Goal: Task Accomplishment & Management: Use online tool/utility

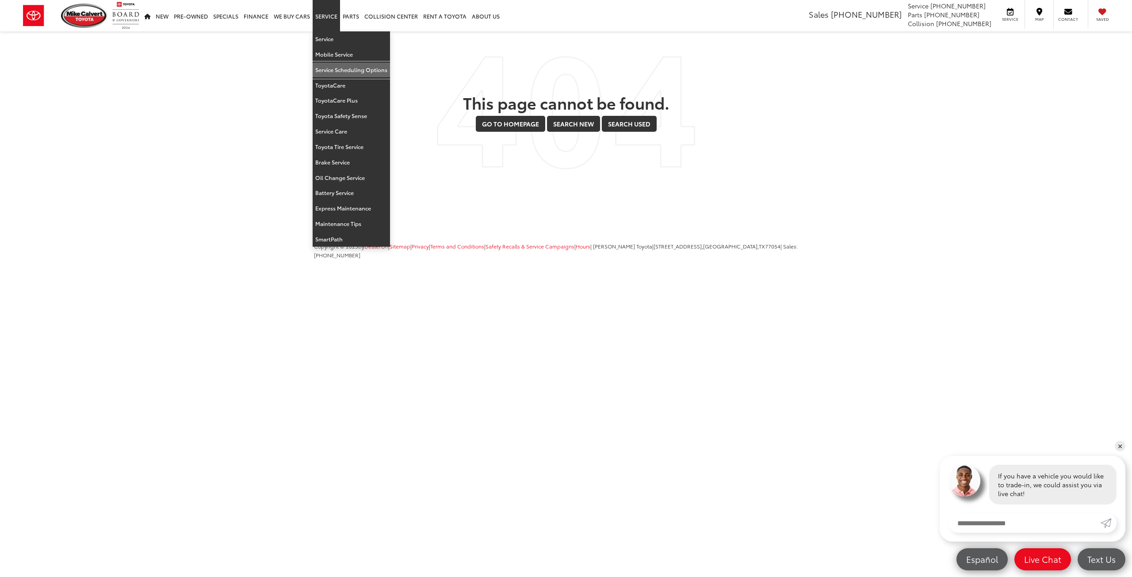
click at [341, 71] on link "Service Scheduling Options" at bounding box center [351, 69] width 77 height 15
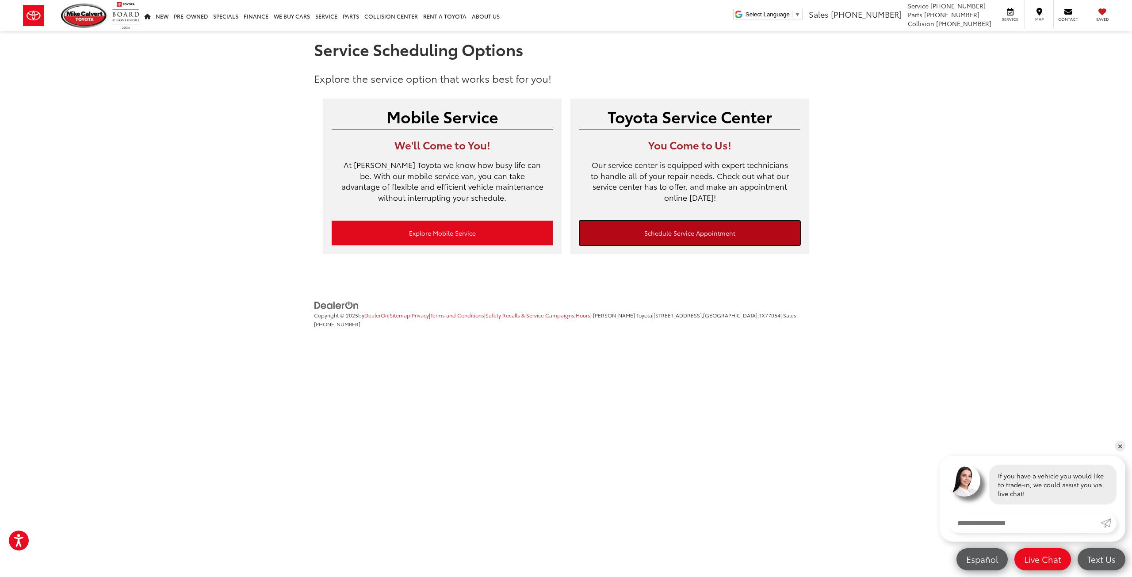
click at [695, 233] on link "Schedule Service Appointment" at bounding box center [689, 233] width 221 height 25
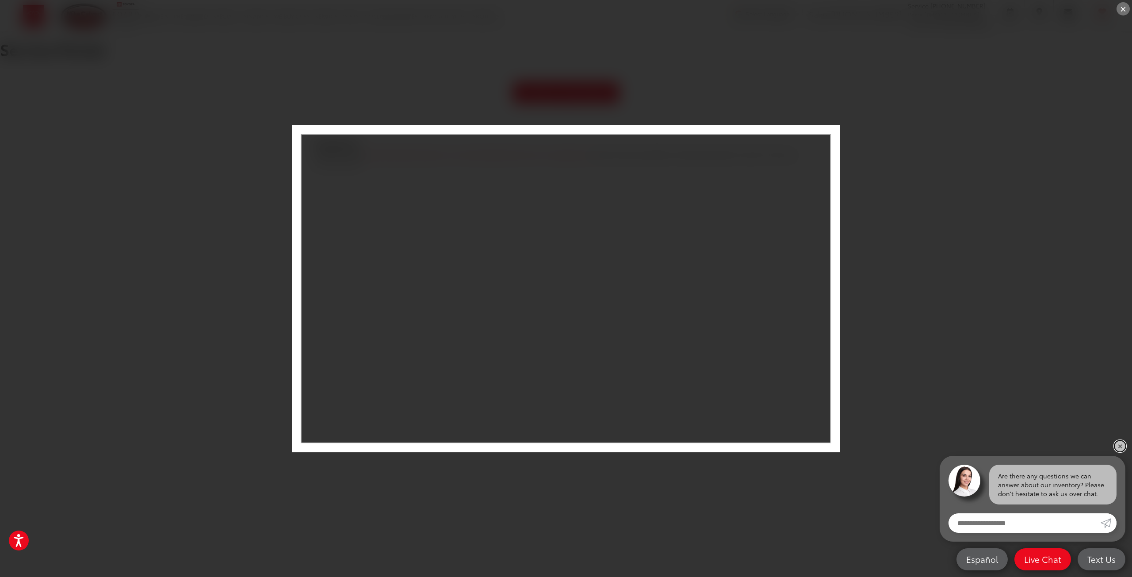
click at [1118, 447] on link "✕" at bounding box center [1120, 446] width 11 height 11
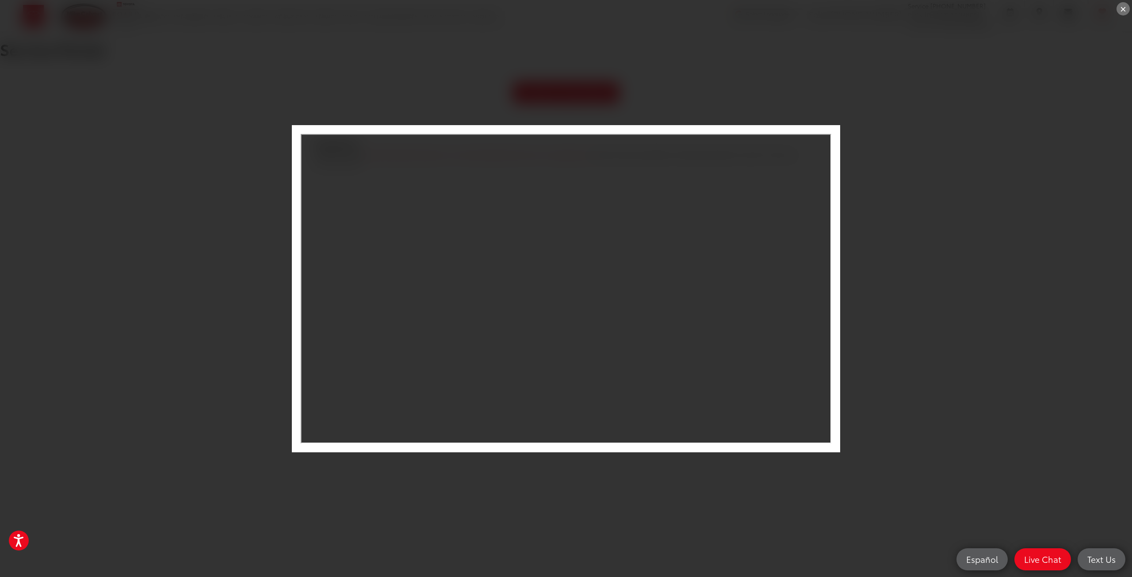
click at [564, 282] on iframe at bounding box center [566, 288] width 531 height 309
click at [1003, 408] on div "×" at bounding box center [566, 288] width 1132 height 577
